Goal: Task Accomplishment & Management: Manage account settings

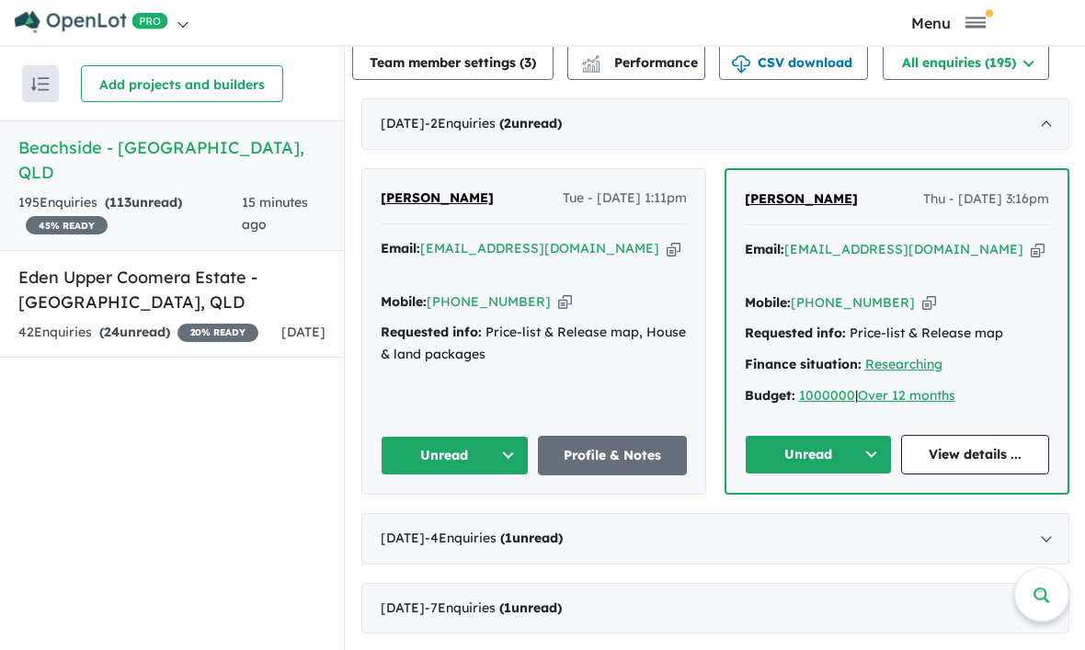
scroll to position [5, 0]
click at [436, 438] on button "Unread" at bounding box center [455, 457] width 149 height 40
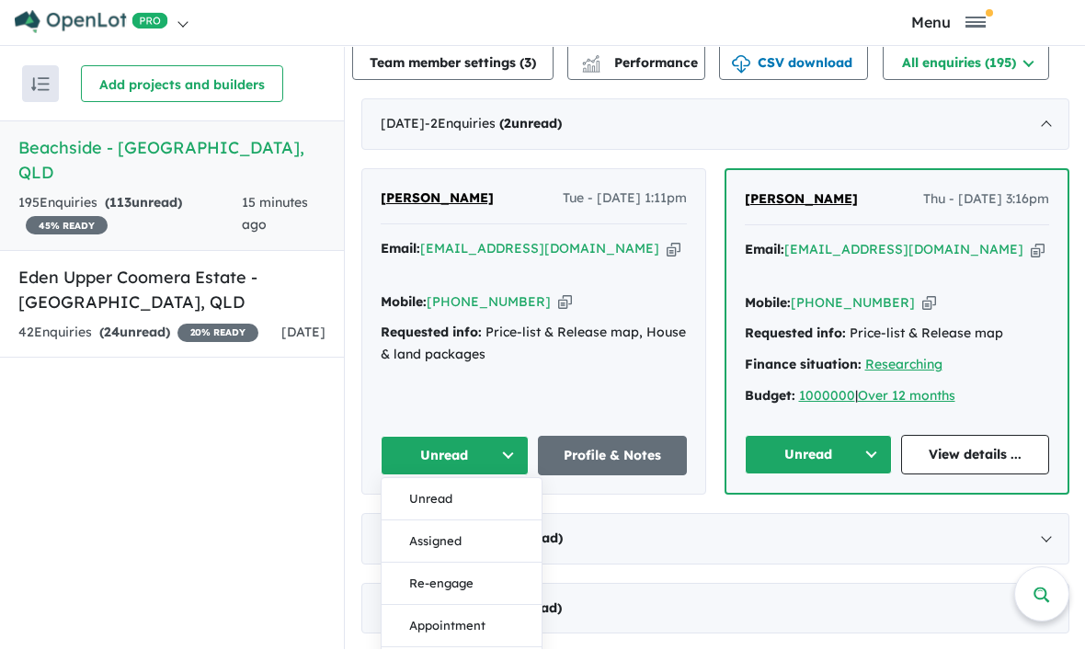
click at [435, 567] on button "Re-engage" at bounding box center [462, 585] width 160 height 42
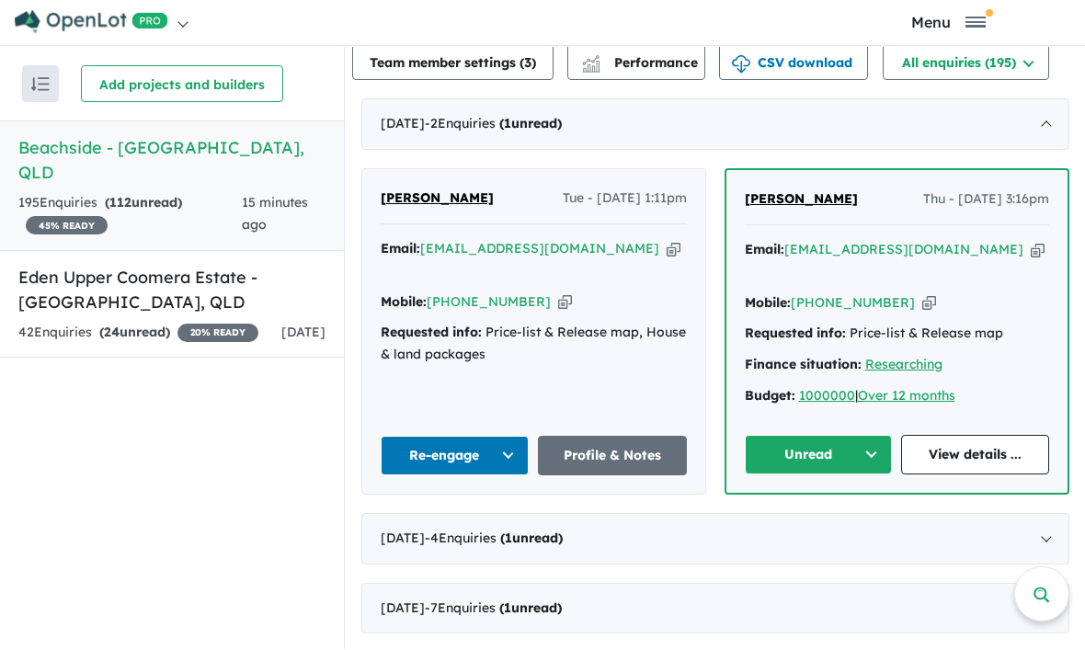
click at [816, 439] on button "Unread" at bounding box center [819, 456] width 148 height 40
click at [816, 532] on button "Assigned" at bounding box center [826, 541] width 160 height 42
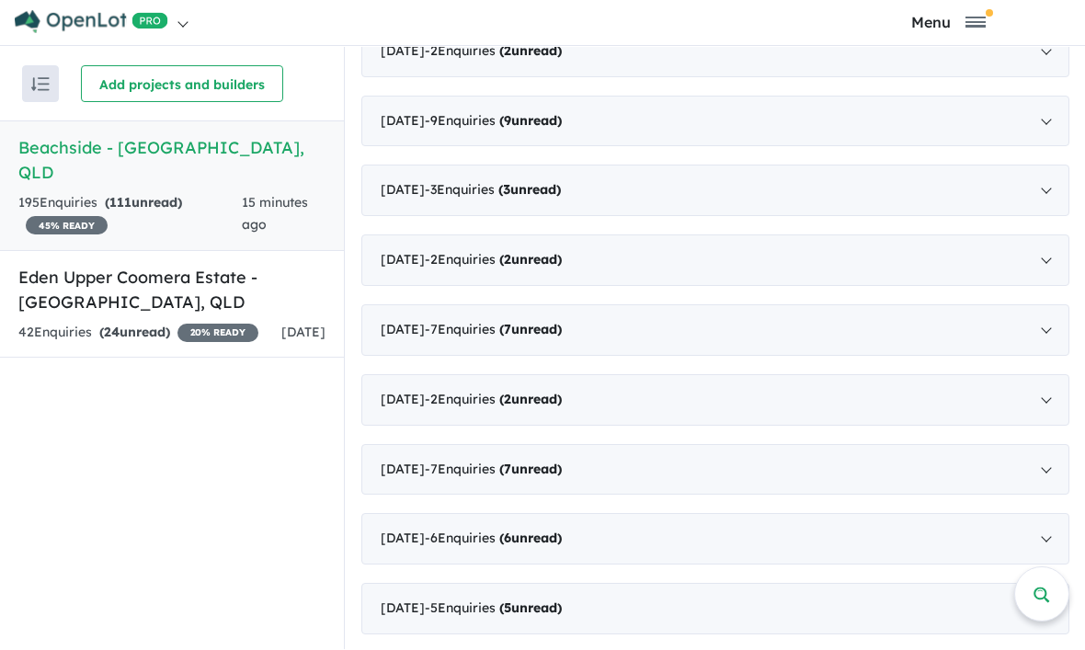
scroll to position [2780, 0]
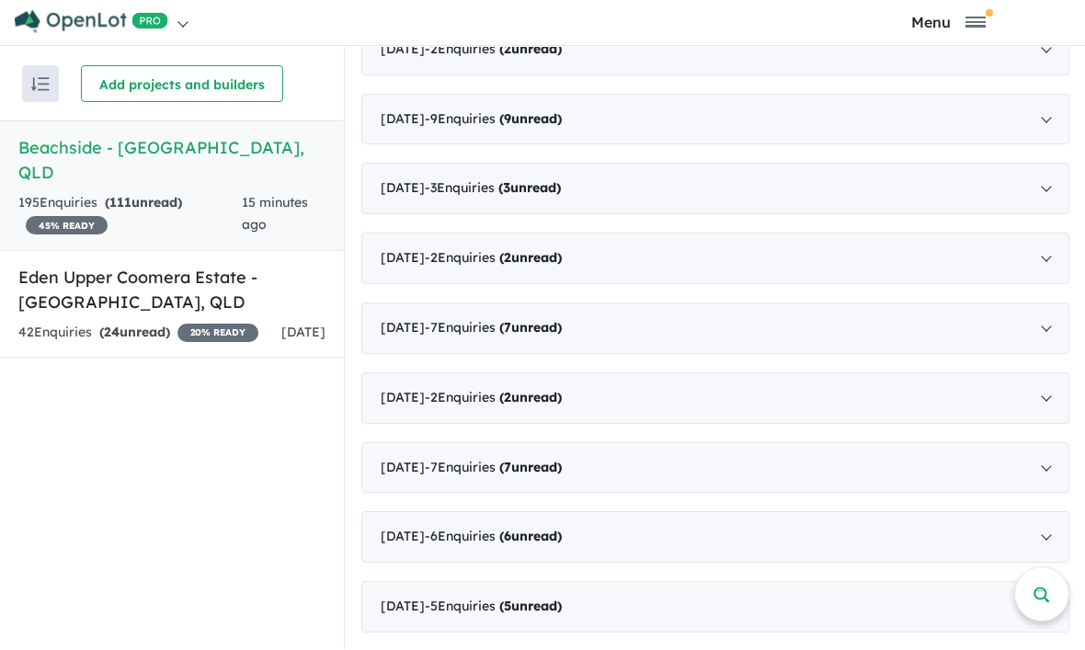
click at [535, 256] on div "December 2022 - 2 Enquir ies ( 2 unread)" at bounding box center [715, 259] width 708 height 51
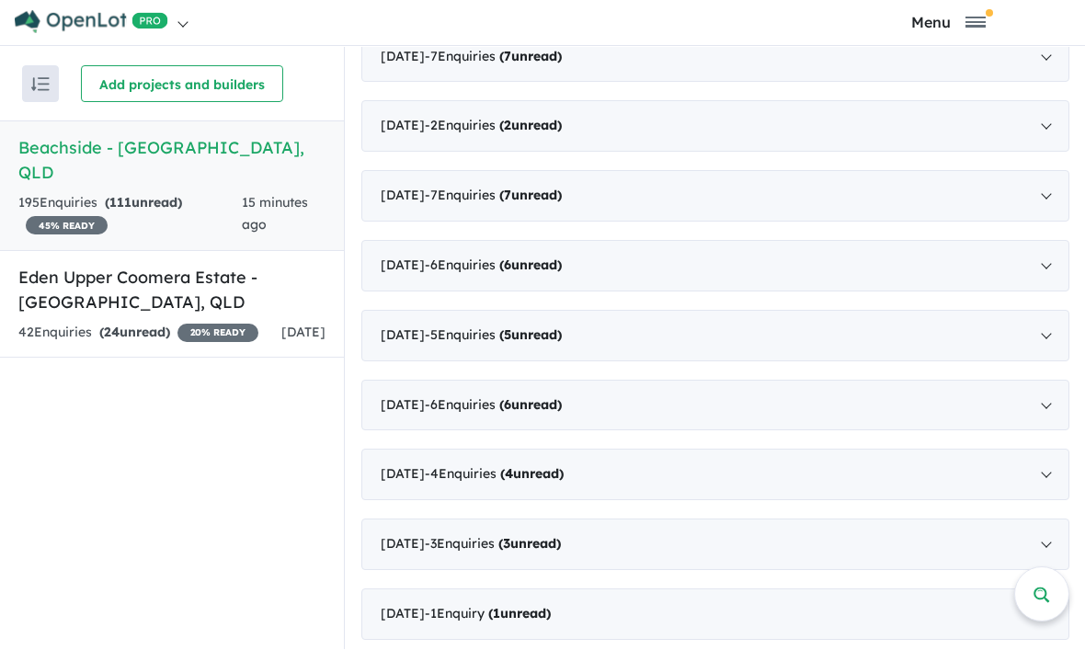
scroll to position [0, 0]
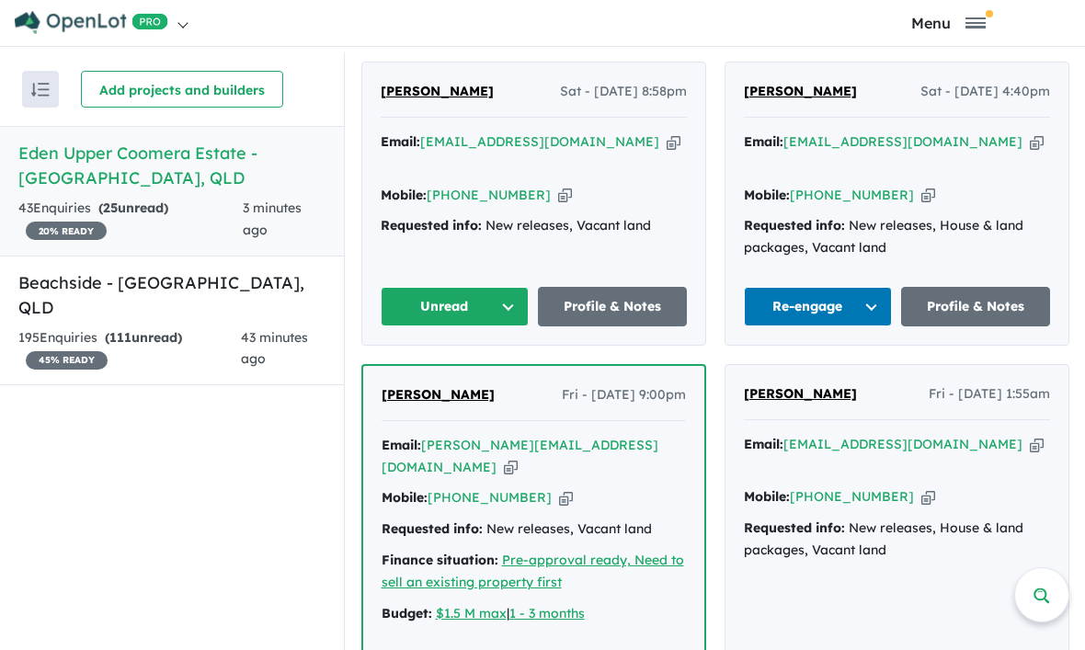
scroll to position [859, 0]
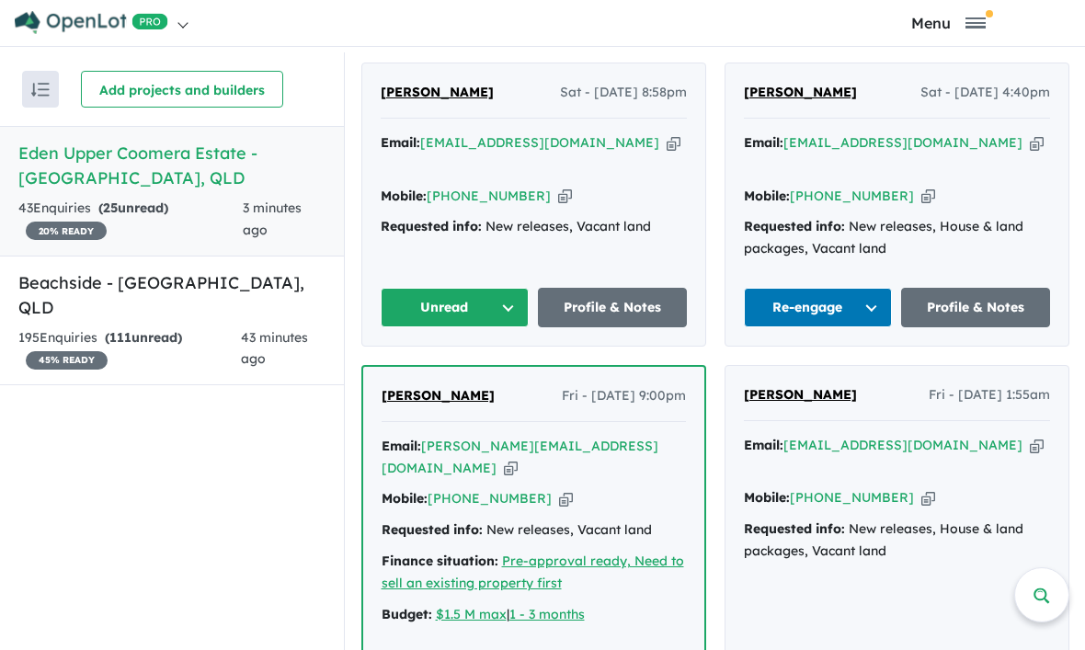
click at [442, 288] on button "Unread" at bounding box center [455, 308] width 149 height 40
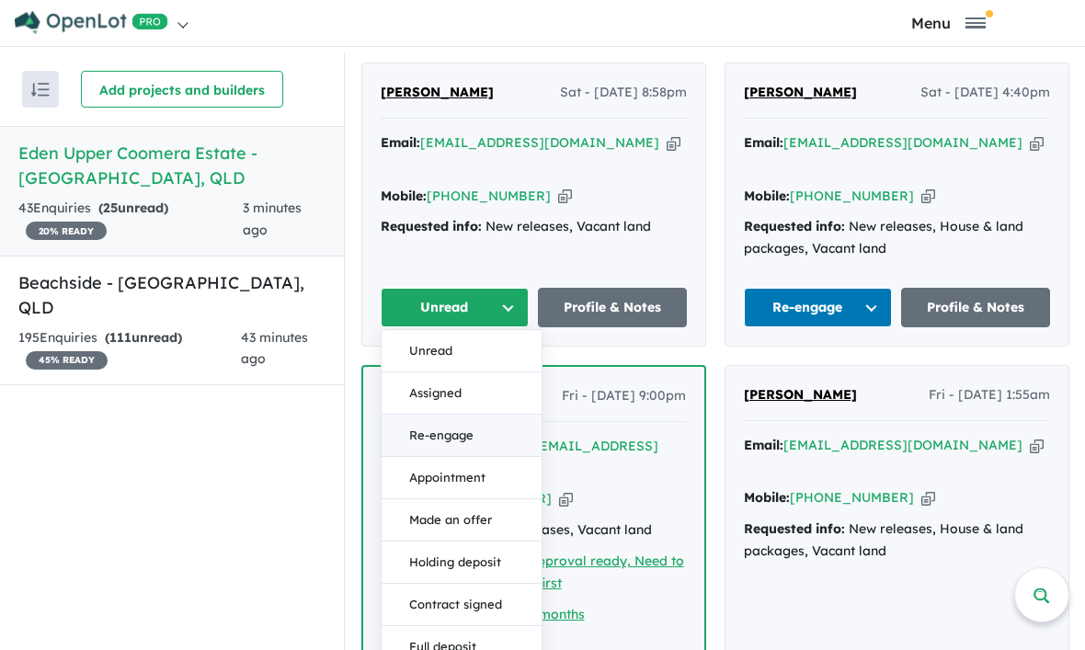
click at [449, 415] on button "Re-engage" at bounding box center [462, 436] width 160 height 42
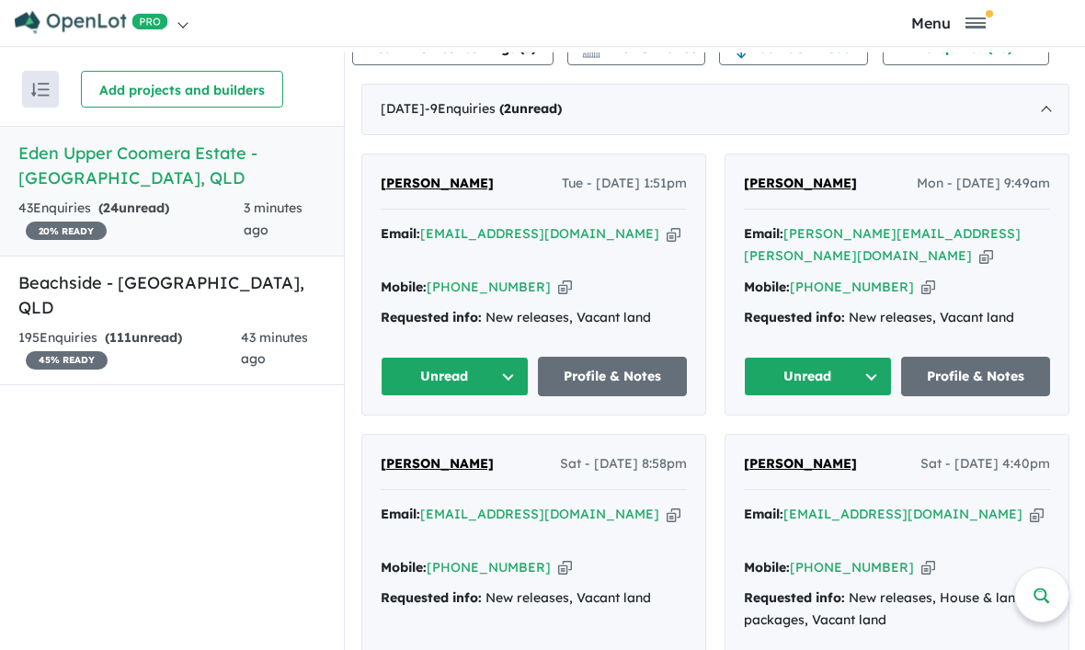
scroll to position [491, 0]
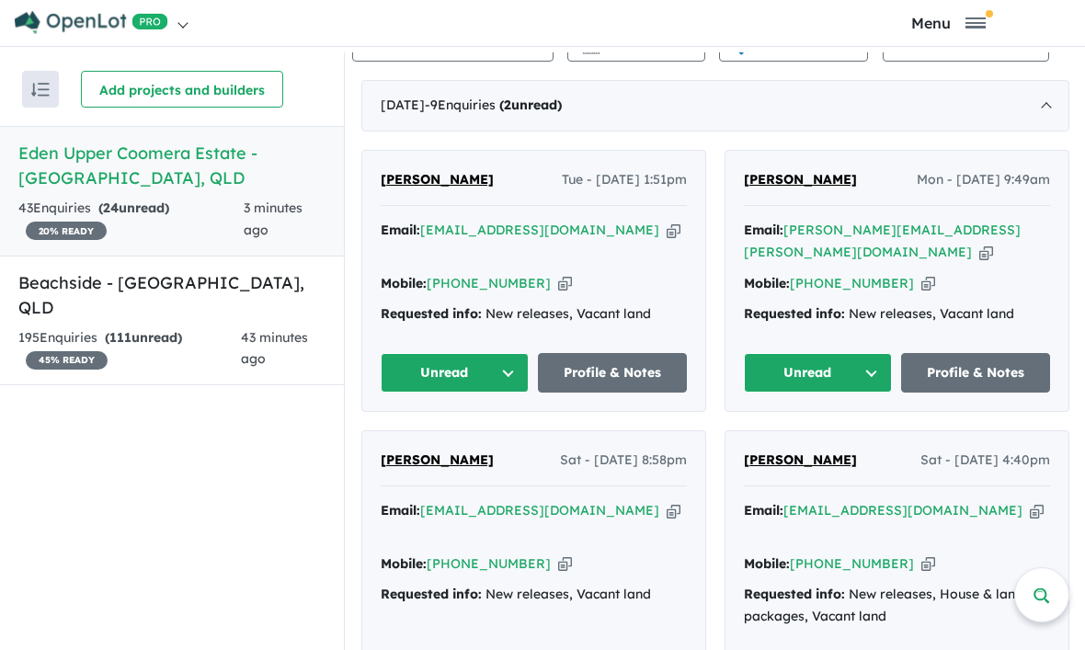
click at [829, 353] on button "Unread" at bounding box center [818, 373] width 149 height 40
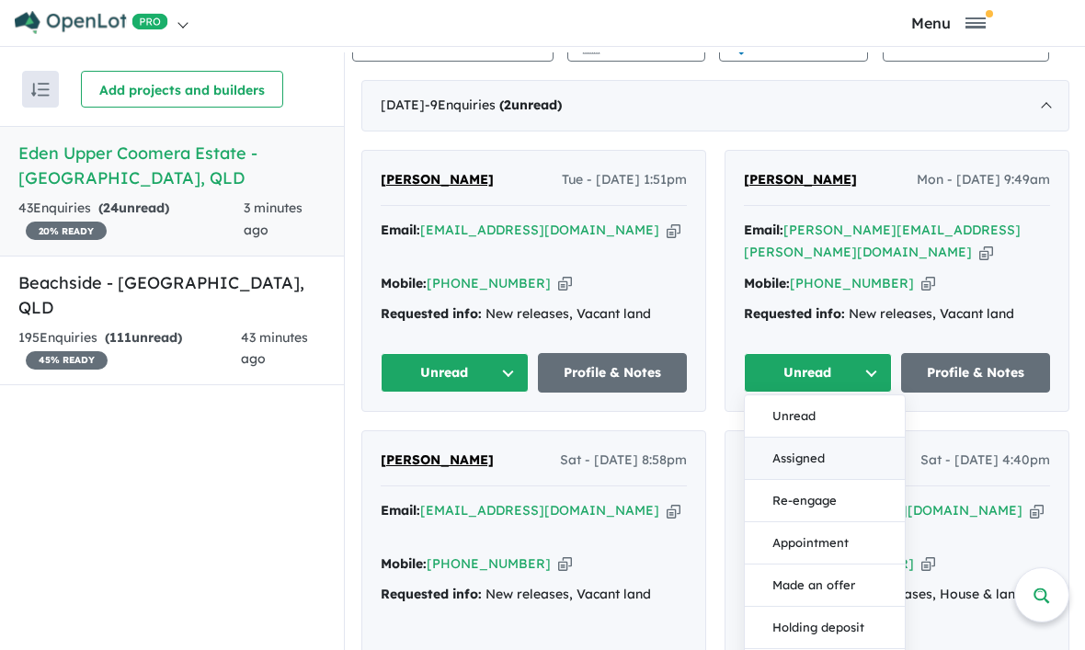
click at [808, 438] on button "Assigned" at bounding box center [825, 459] width 160 height 42
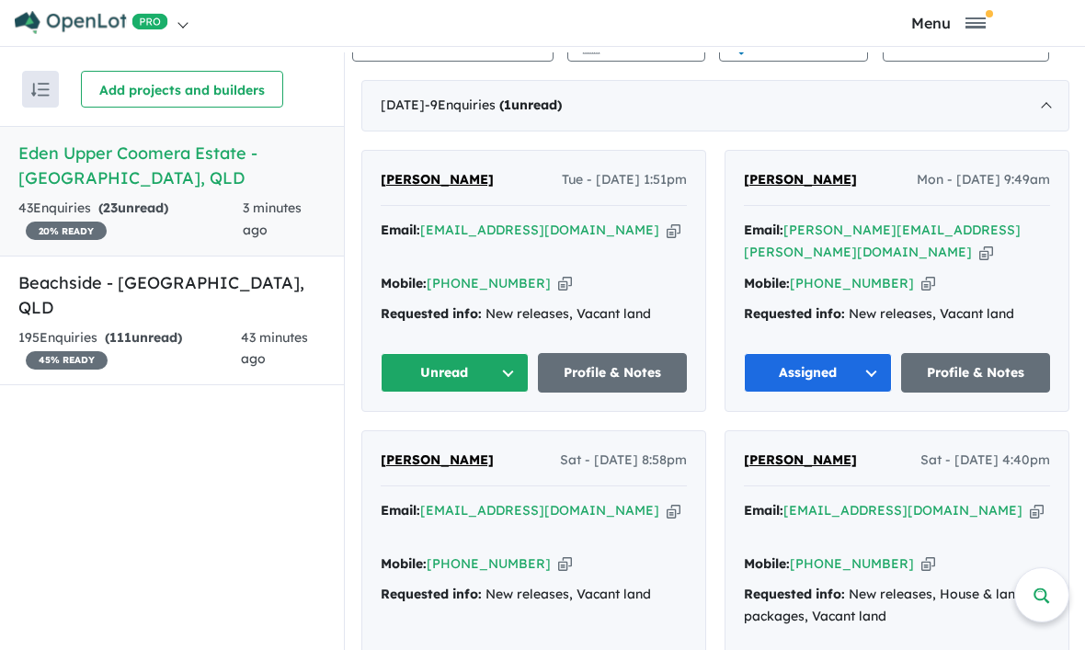
click at [451, 353] on button "Unread" at bounding box center [455, 373] width 149 height 40
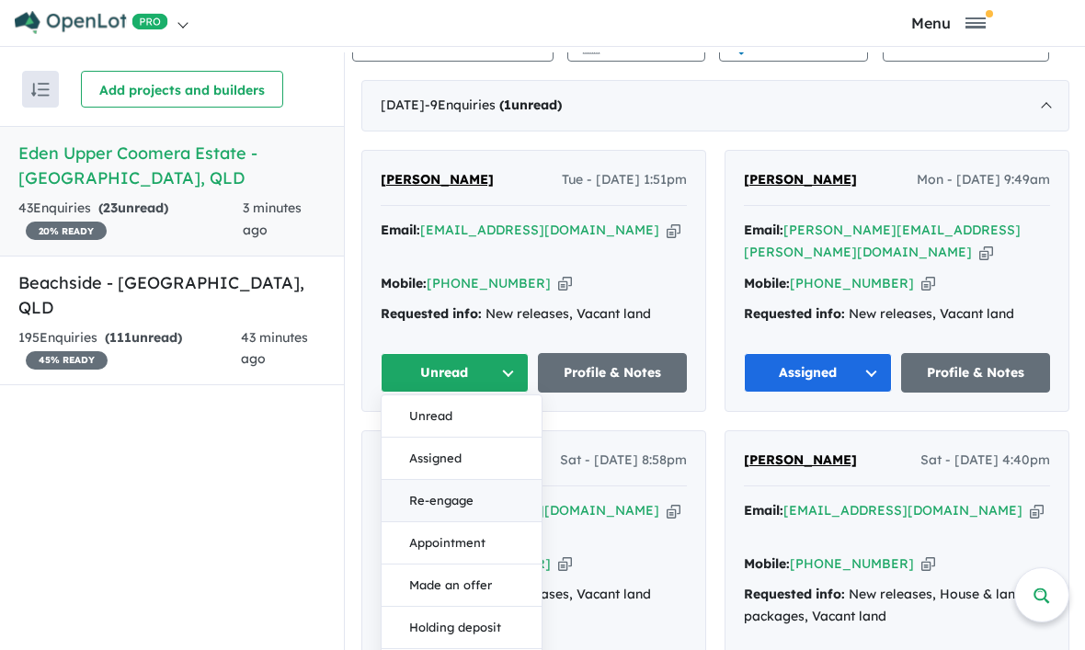
click at [449, 480] on button "Re-engage" at bounding box center [462, 501] width 160 height 42
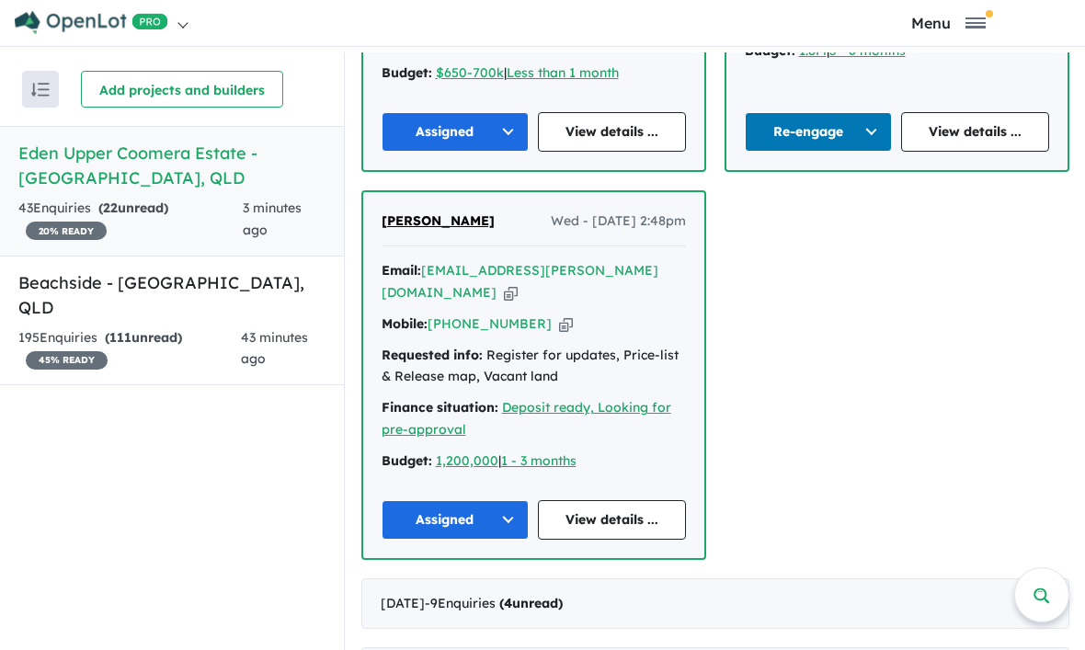
scroll to position [1787, 0]
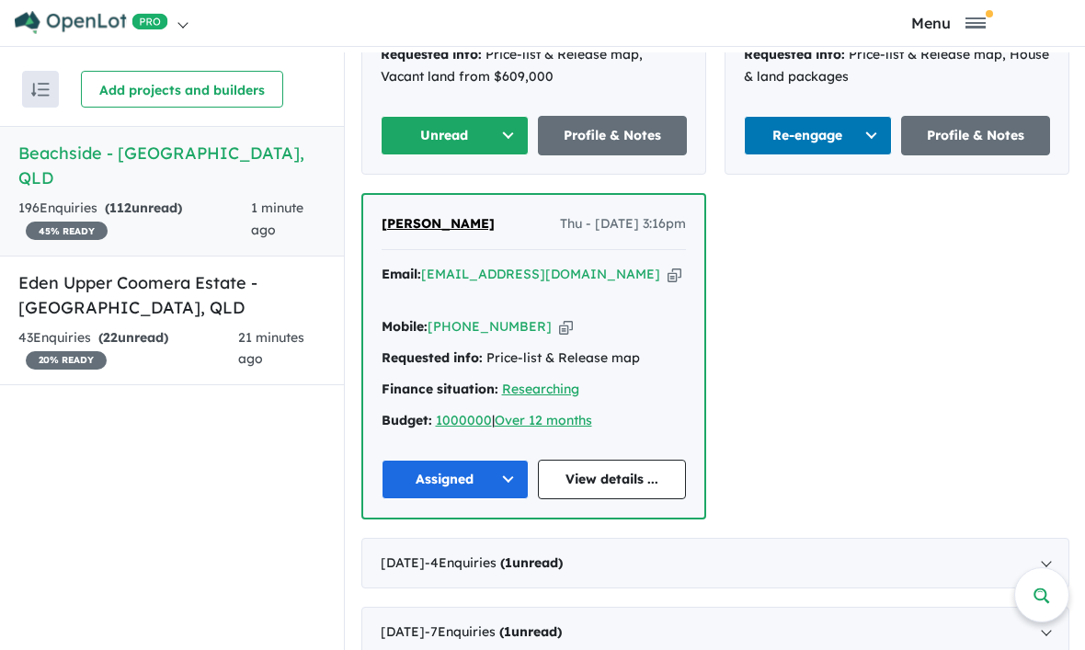
scroll to position [897, 0]
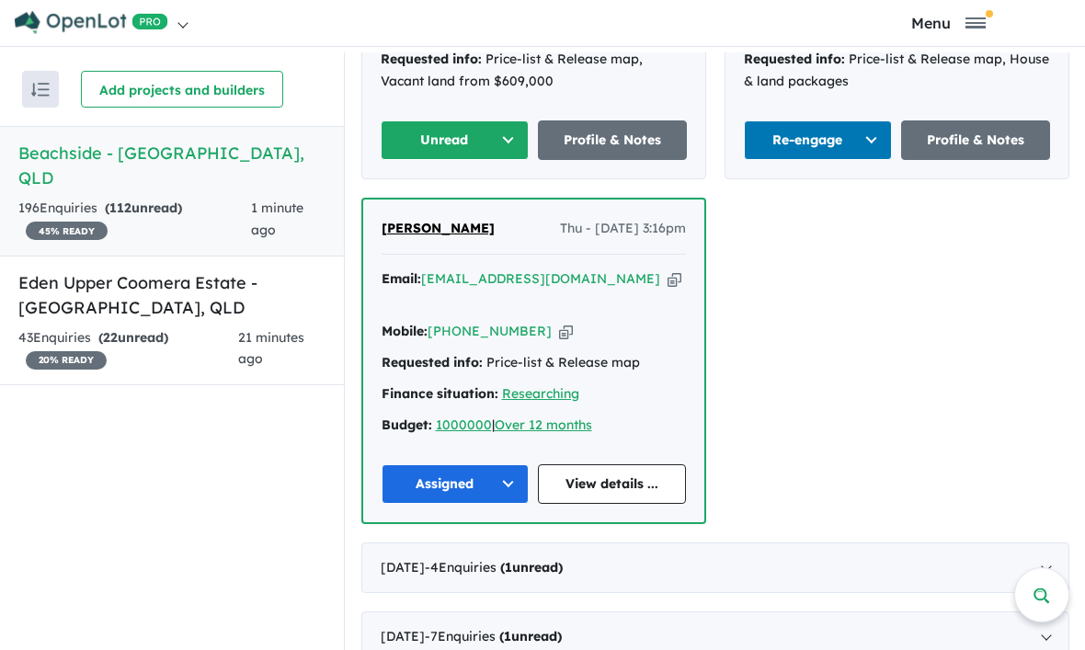
click at [452, 132] on button "Unread" at bounding box center [455, 140] width 149 height 40
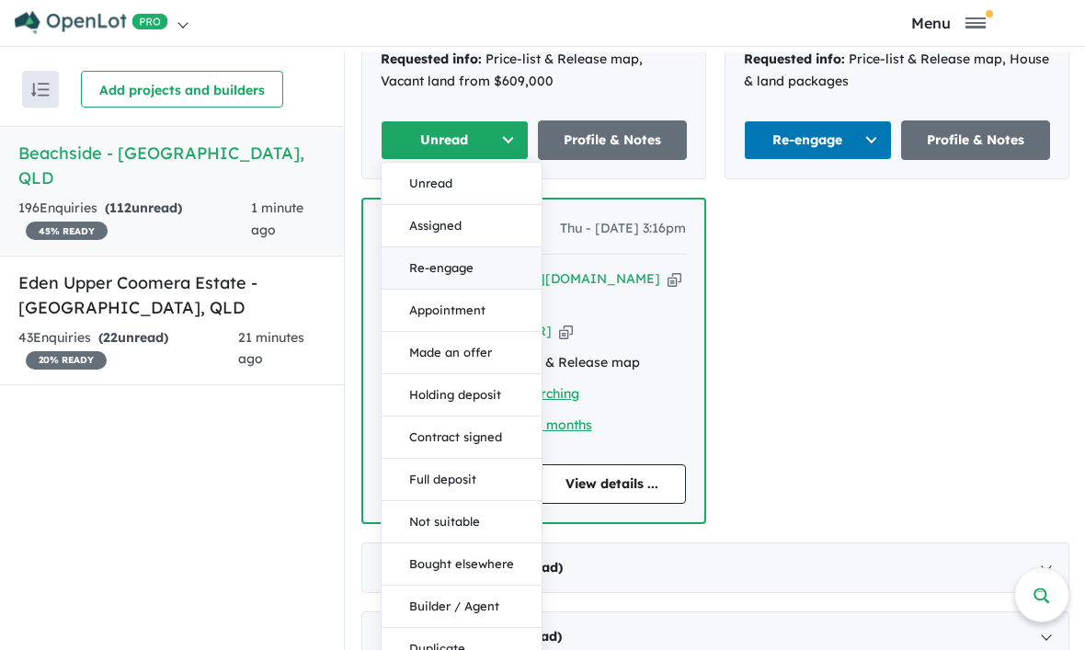
click at [456, 252] on button "Re-engage" at bounding box center [462, 268] width 160 height 42
